Goal: Check status: Check status

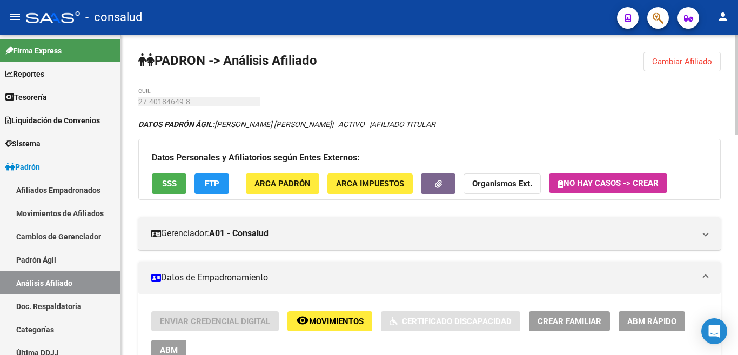
drag, startPoint x: 0, startPoint y: 0, endPoint x: 195, endPoint y: 101, distance: 219.5
click at [195, 101] on input "27-40184649-8" at bounding box center [199, 101] width 122 height 9
click at [672, 63] on span "Cambiar Afiliado" at bounding box center [682, 62] width 60 height 10
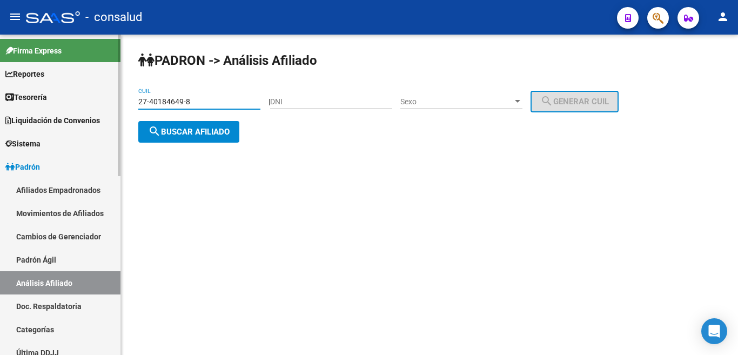
drag, startPoint x: 171, startPoint y: 97, endPoint x: 117, endPoint y: 97, distance: 54.0
click at [115, 97] on mat-sidenav-container "Firma Express Reportes Tablero de Control Ingresos Percibidos Análisis de todos…" at bounding box center [369, 195] width 738 height 320
paste input "11-326452"
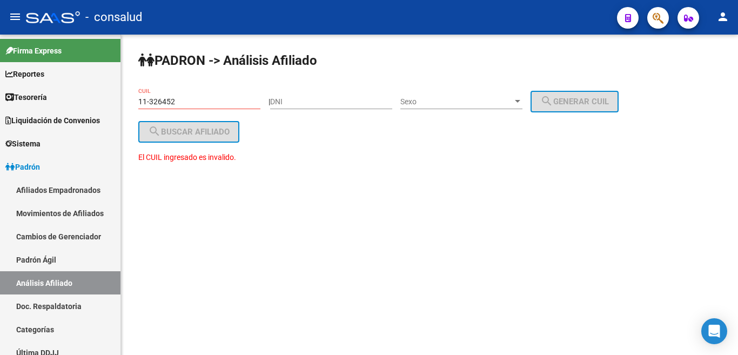
click at [136, 100] on div "PADRON -> Análisis Afiliado 11-326452 CUIL | DNI Sexo Sexo search Generar CUIL …" at bounding box center [429, 118] width 617 height 166
click at [139, 102] on input "11-326452" at bounding box center [199, 101] width 122 height 9
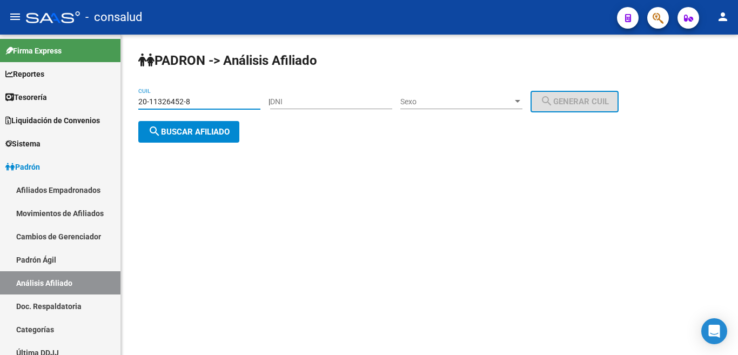
type input "20-11326452-8"
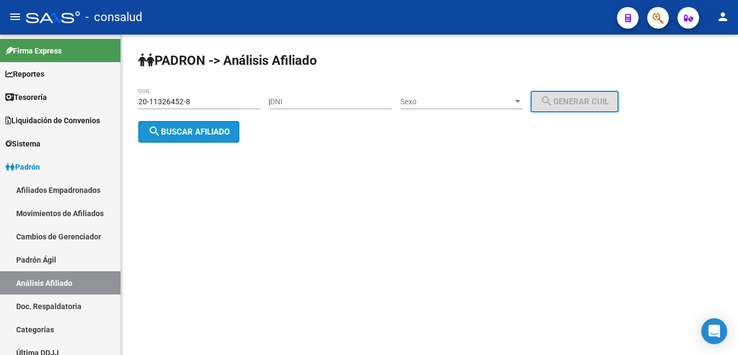
click at [212, 128] on span "search Buscar afiliado" at bounding box center [189, 132] width 82 height 10
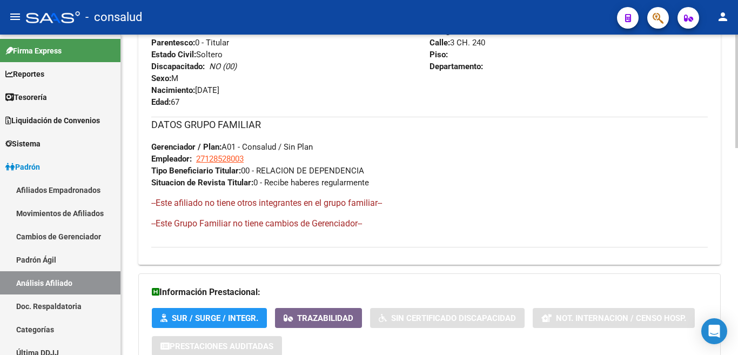
scroll to position [582, 0]
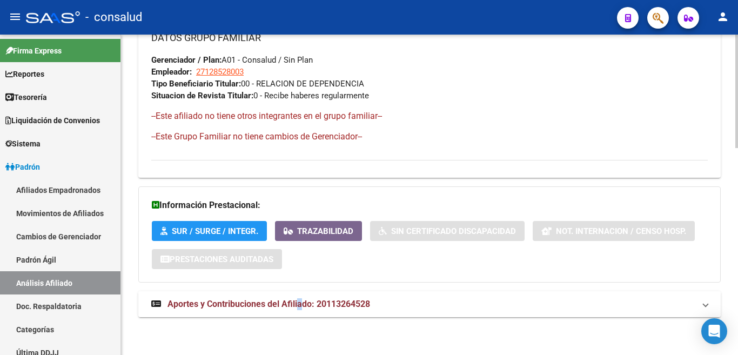
click at [300, 303] on span "Aportes y Contribuciones del Afiliado: 20113264528" at bounding box center [268, 304] width 202 height 10
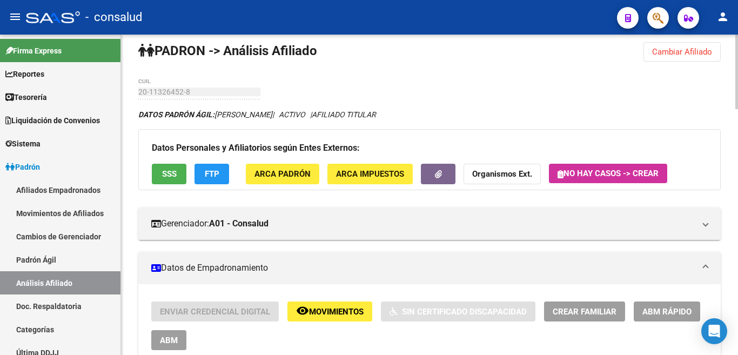
scroll to position [0, 0]
